Goal: Information Seeking & Learning: Learn about a topic

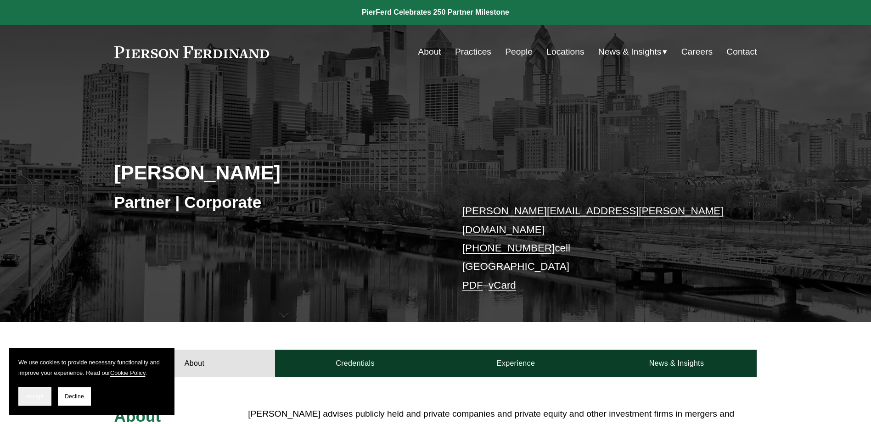
click at [20, 392] on button "Accept" at bounding box center [34, 396] width 33 height 18
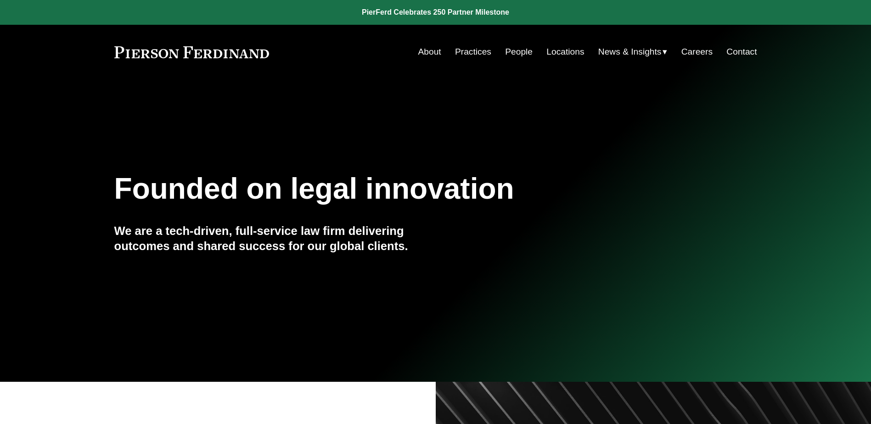
click at [508, 55] on link "People" at bounding box center [519, 51] width 28 height 17
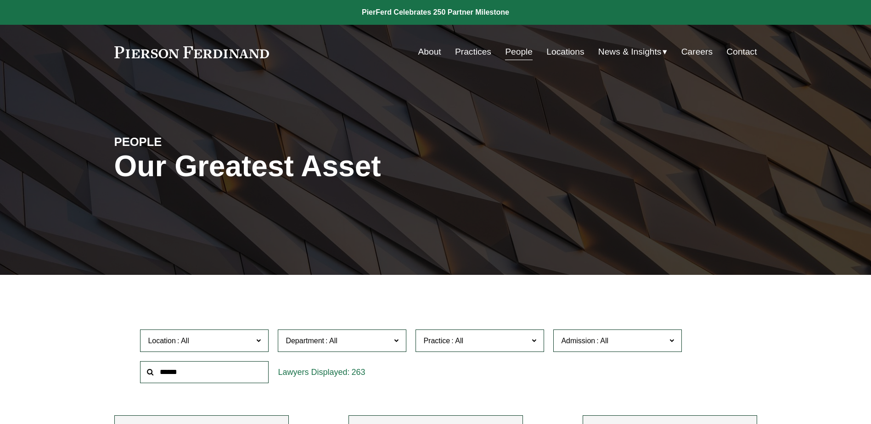
click at [569, 52] on link "Locations" at bounding box center [565, 51] width 38 height 17
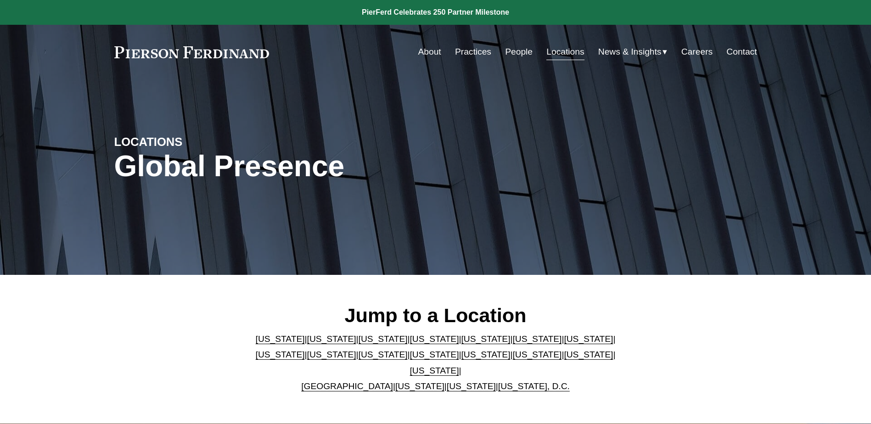
click at [305, 350] on link "[US_STATE]" at bounding box center [280, 355] width 49 height 10
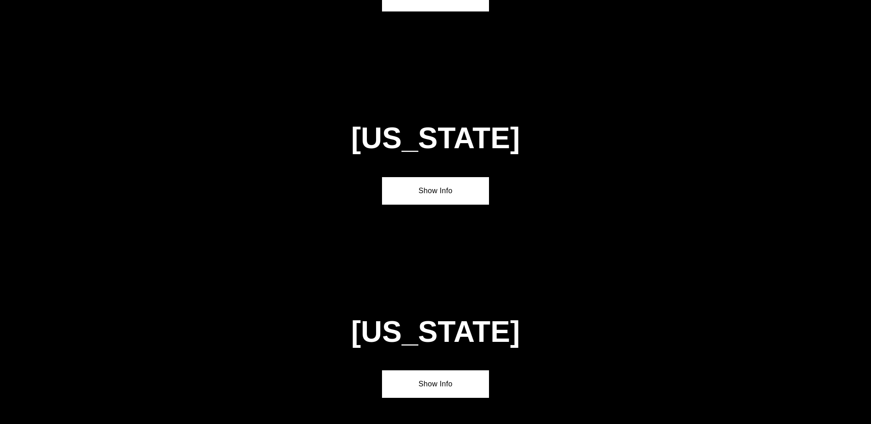
scroll to position [1770, 0]
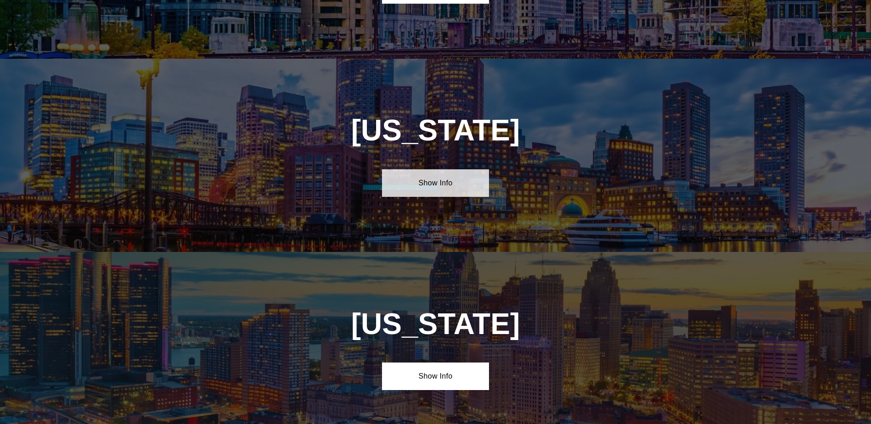
click at [436, 169] on link "Show Info" at bounding box center [435, 183] width 107 height 28
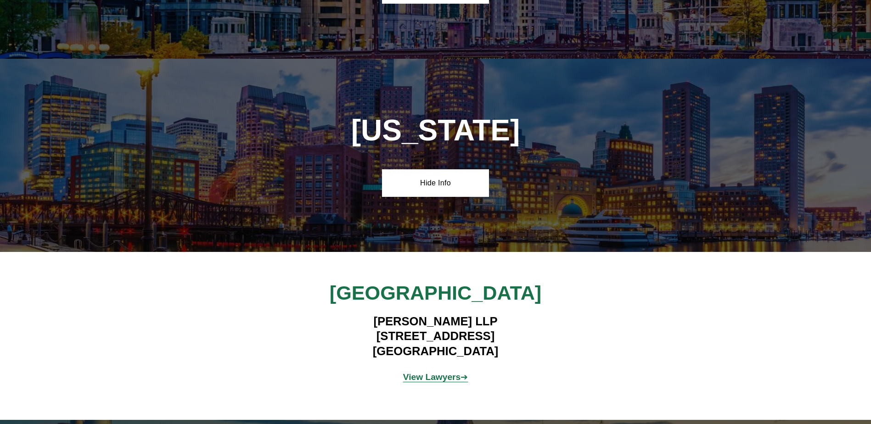
click at [436, 372] on strong "View Lawyers" at bounding box center [432, 377] width 58 height 10
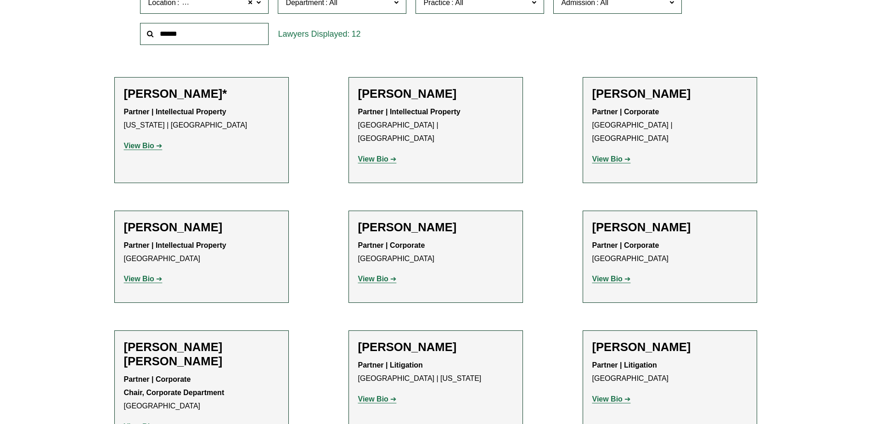
scroll to position [505, 0]
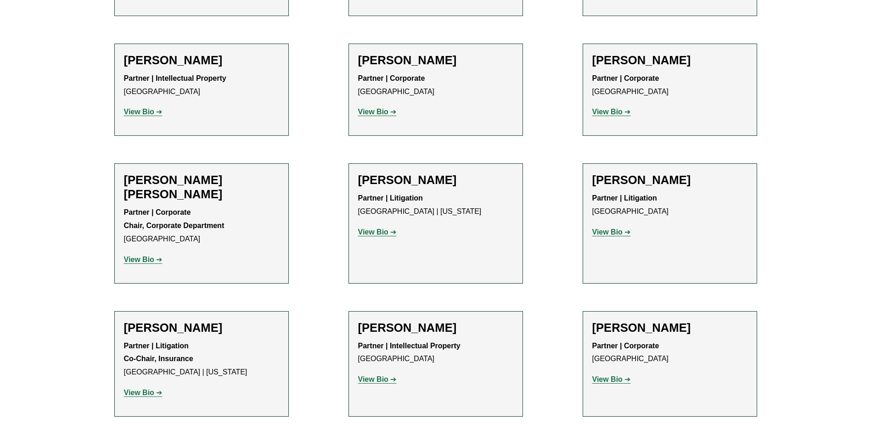
click at [640, 53] on h2 "[PERSON_NAME]" at bounding box center [669, 60] width 155 height 14
click at [598, 108] on strong "View Bio" at bounding box center [607, 112] width 30 height 8
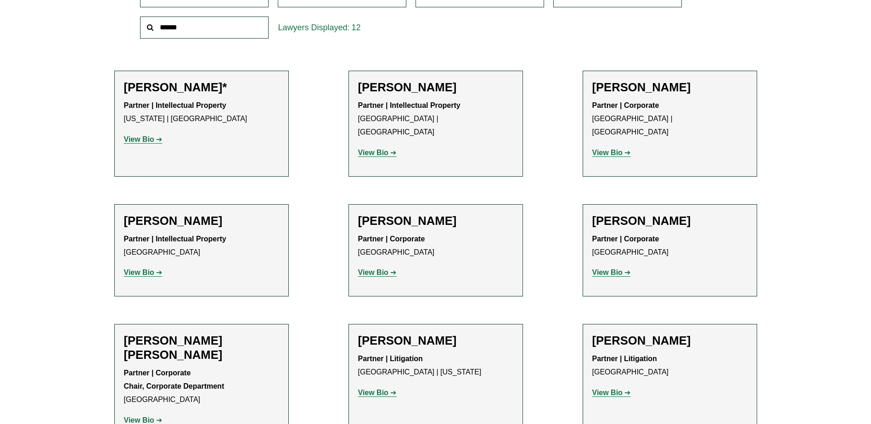
scroll to position [429, 0]
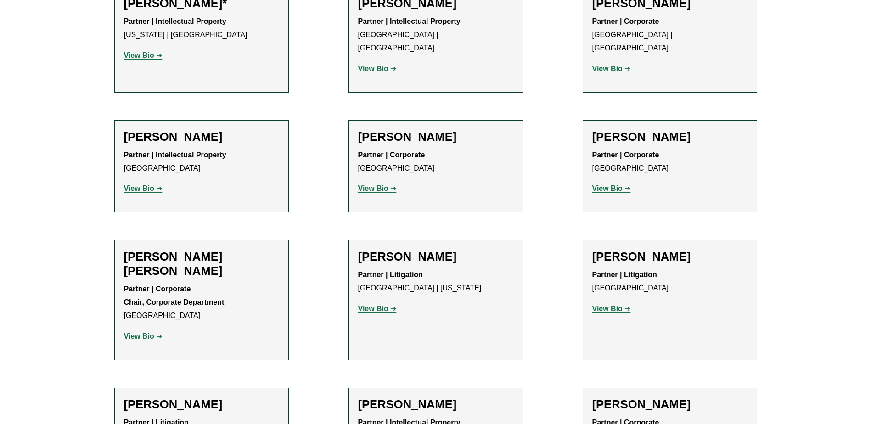
click at [606, 62] on p "View Bio" at bounding box center [669, 68] width 155 height 13
click at [608, 65] on strong "View Bio" at bounding box center [607, 69] width 30 height 8
click at [136, 184] on strong "View Bio" at bounding box center [139, 188] width 30 height 8
click at [372, 184] on strong "View Bio" at bounding box center [373, 188] width 30 height 8
click at [381, 184] on strong "View Bio" at bounding box center [373, 188] width 30 height 8
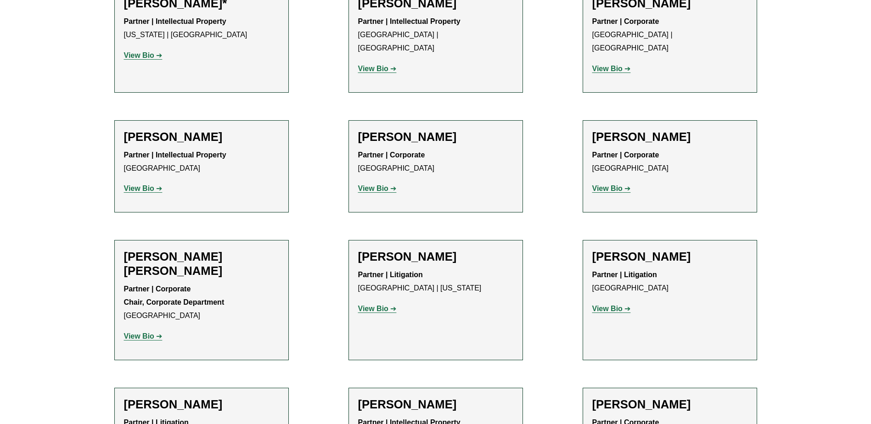
click at [376, 305] on strong "View Bio" at bounding box center [373, 309] width 30 height 8
click at [145, 332] on strong "View Bio" at bounding box center [139, 336] width 30 height 8
click at [618, 305] on strong "View Bio" at bounding box center [607, 309] width 30 height 8
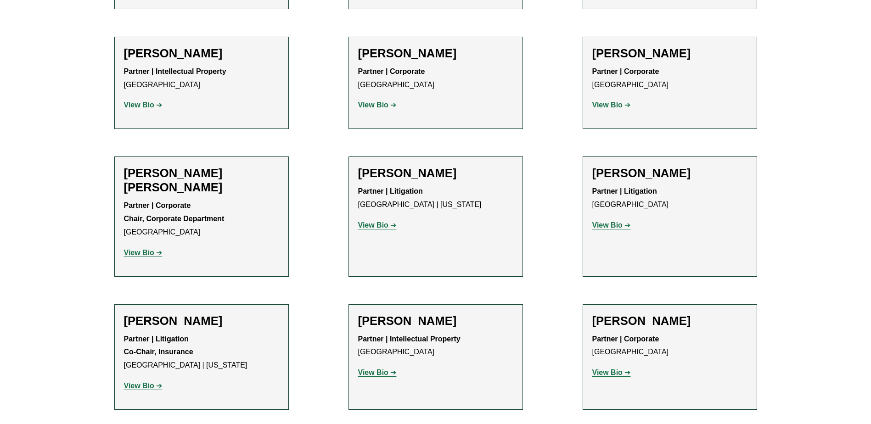
scroll to position [582, 0]
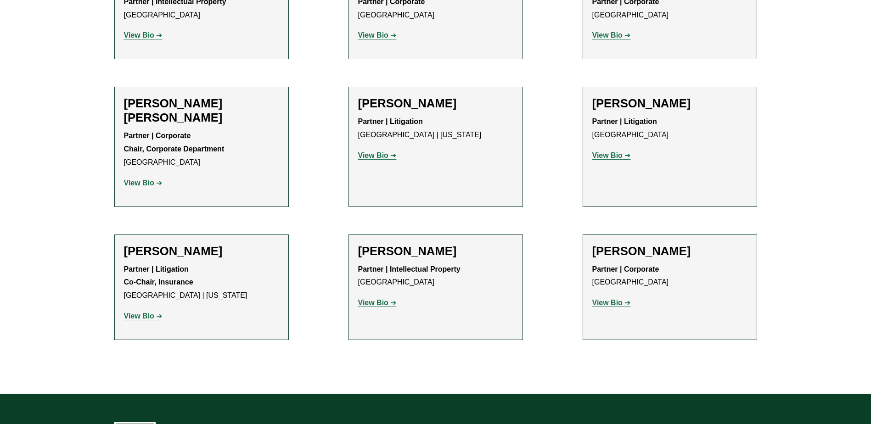
click at [144, 312] on strong "View Bio" at bounding box center [139, 316] width 30 height 8
